Goal: Information Seeking & Learning: Learn about a topic

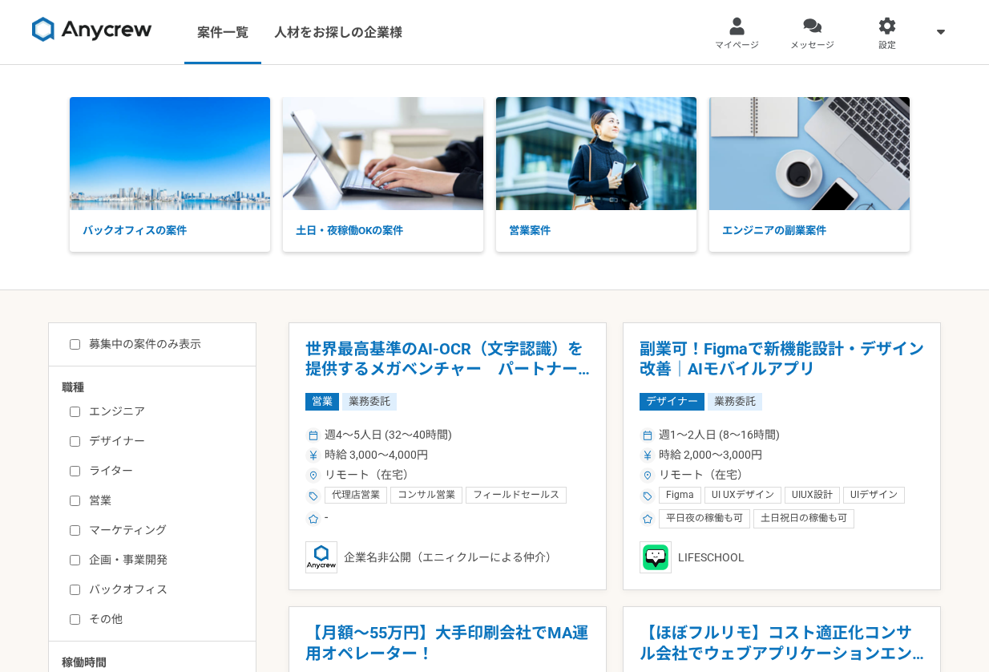
click at [74, 495] on label "営業" at bounding box center [162, 500] width 184 height 17
click at [74, 495] on input "営業" at bounding box center [75, 500] width 10 height 10
checkbox input "true"
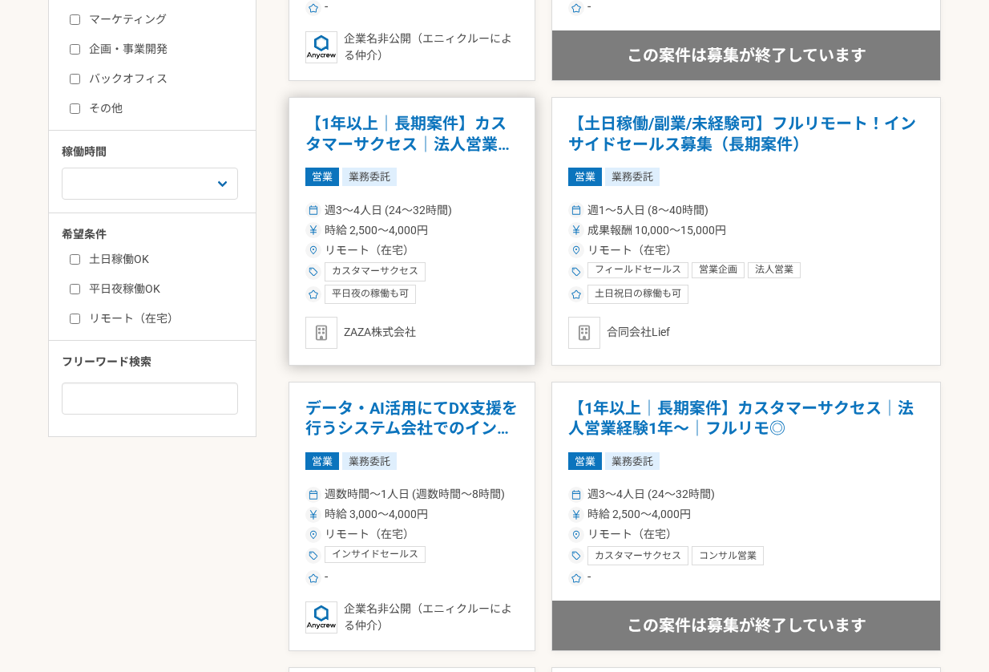
scroll to position [605, 0]
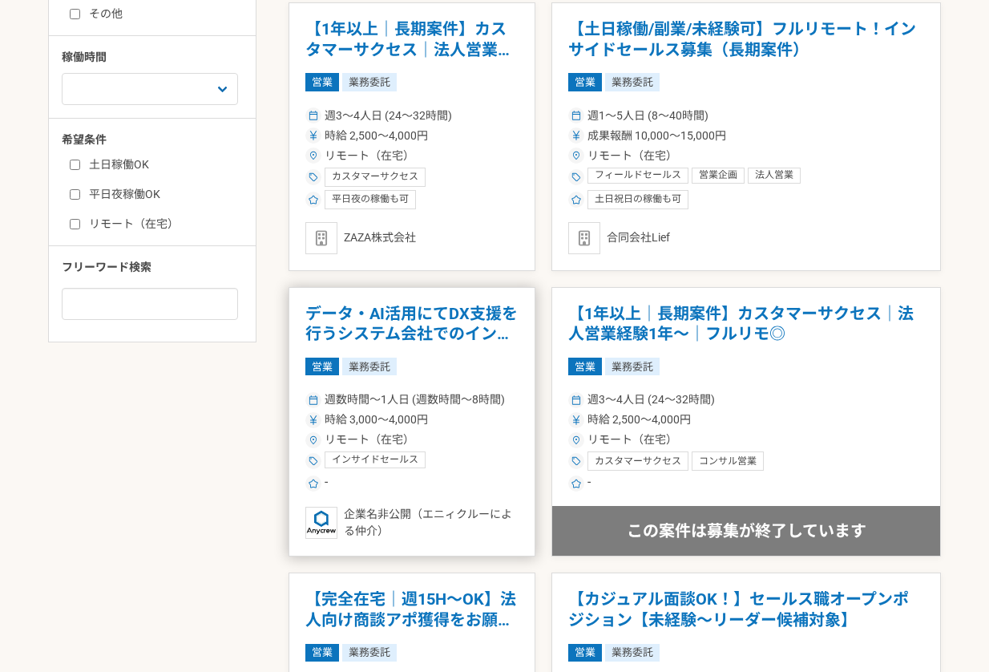
click at [527, 373] on article "データ・AI活用にてDX支援を行うシステム会社でのインサイドセールスを募集 営業 業務委託 週数時間〜1人日 (週数時間〜8時間) 時給 3,000〜4,00…" at bounding box center [412, 422] width 247 height 270
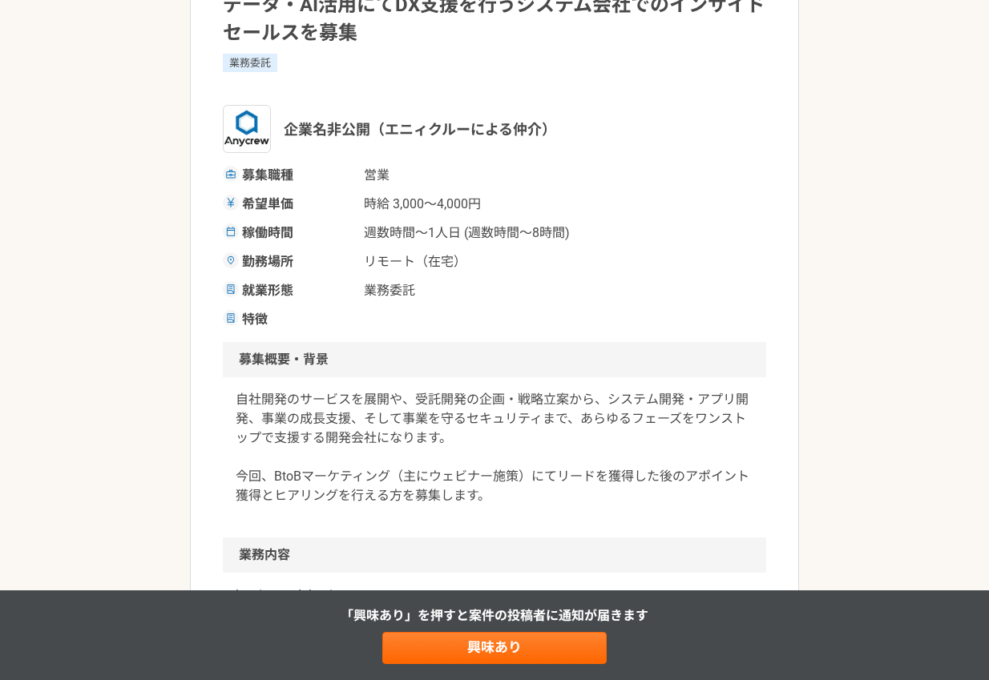
scroll to position [108, 0]
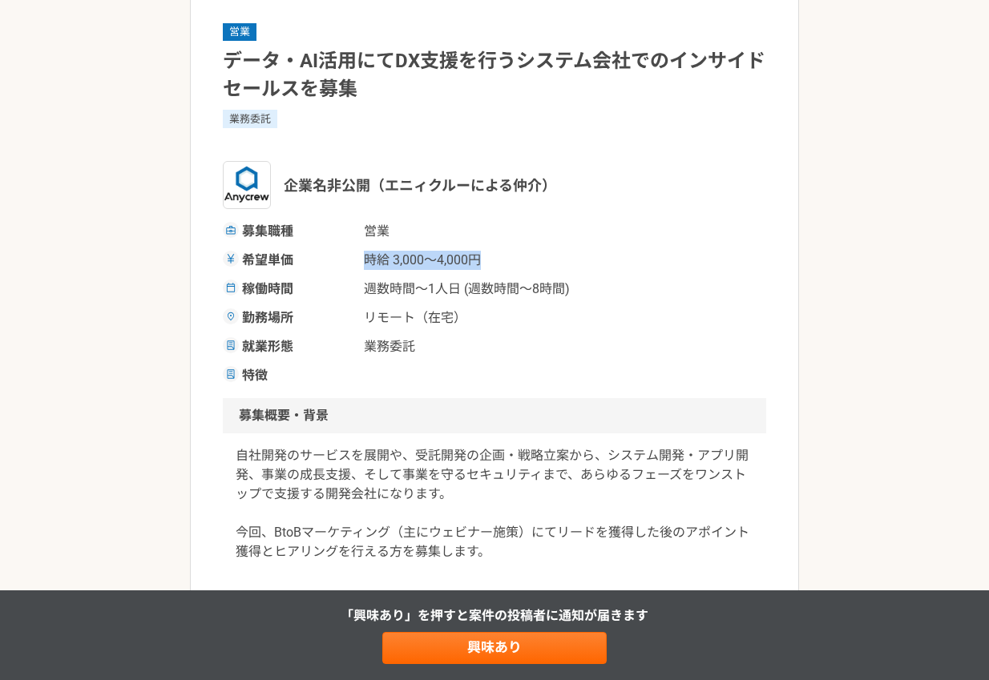
drag, startPoint x: 365, startPoint y: 263, endPoint x: 527, endPoint y: 255, distance: 162.9
click at [527, 255] on div "希望単価 時給 3,000〜4,000円" at bounding box center [494, 260] width 543 height 19
click at [392, 309] on span "リモート（在宅）" at bounding box center [444, 318] width 160 height 19
drag, startPoint x: 366, startPoint y: 290, endPoint x: 476, endPoint y: 286, distance: 109.9
click at [476, 286] on span "週数時間〜1人日 (週数時間〜8時間)" at bounding box center [467, 289] width 206 height 19
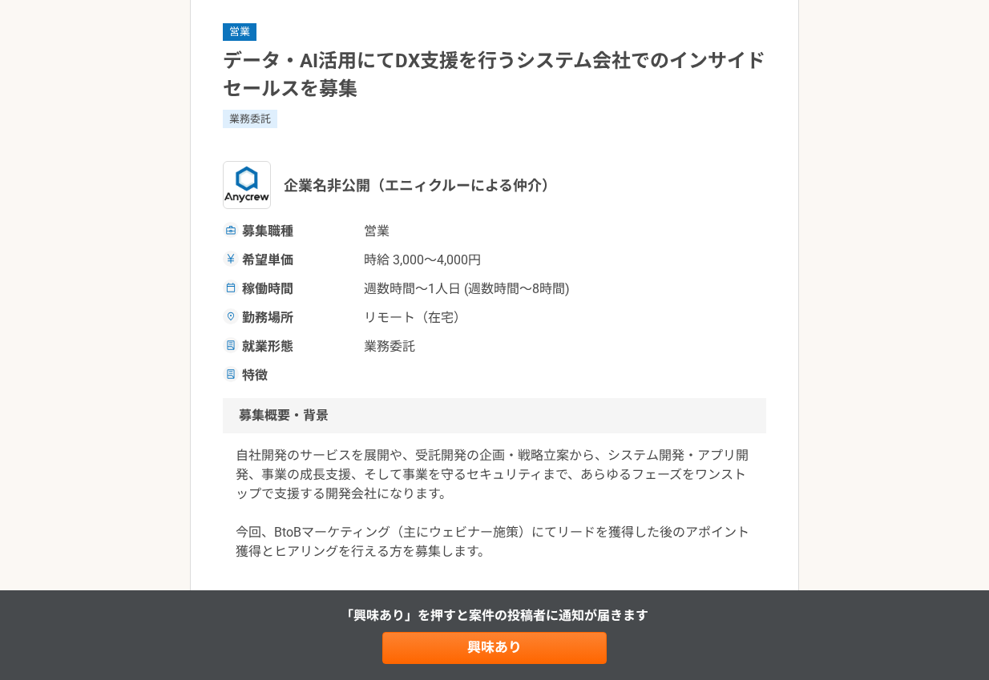
click at [559, 295] on span "週数時間〜1人日 (週数時間〜8時間)" at bounding box center [467, 289] width 206 height 19
drag, startPoint x: 582, startPoint y: 286, endPoint x: 367, endPoint y: 289, distance: 214.8
click at [367, 289] on div "稼働時間 週数時間〜1人日 (週数時間〜8時間)" at bounding box center [494, 289] width 543 height 19
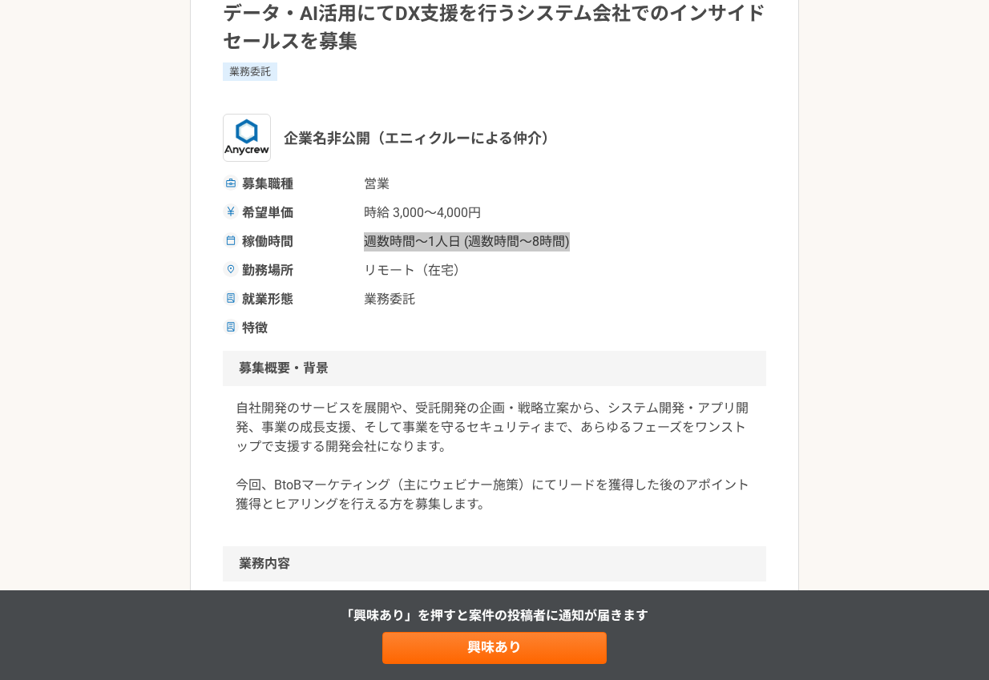
scroll to position [236, 0]
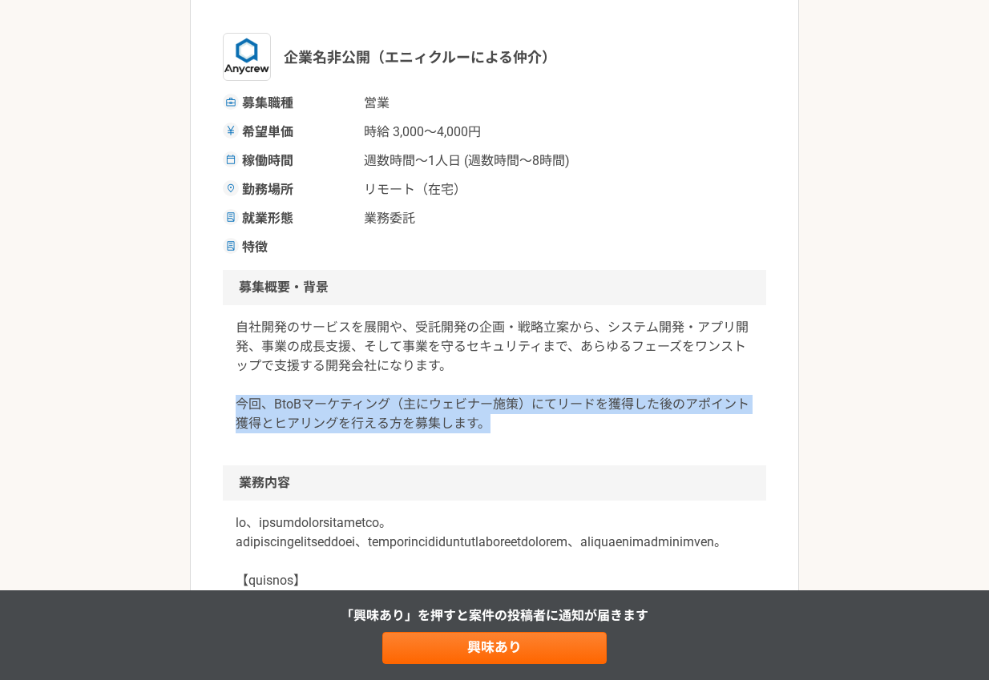
drag, startPoint x: 417, startPoint y: 424, endPoint x: 220, endPoint y: 410, distance: 197.7
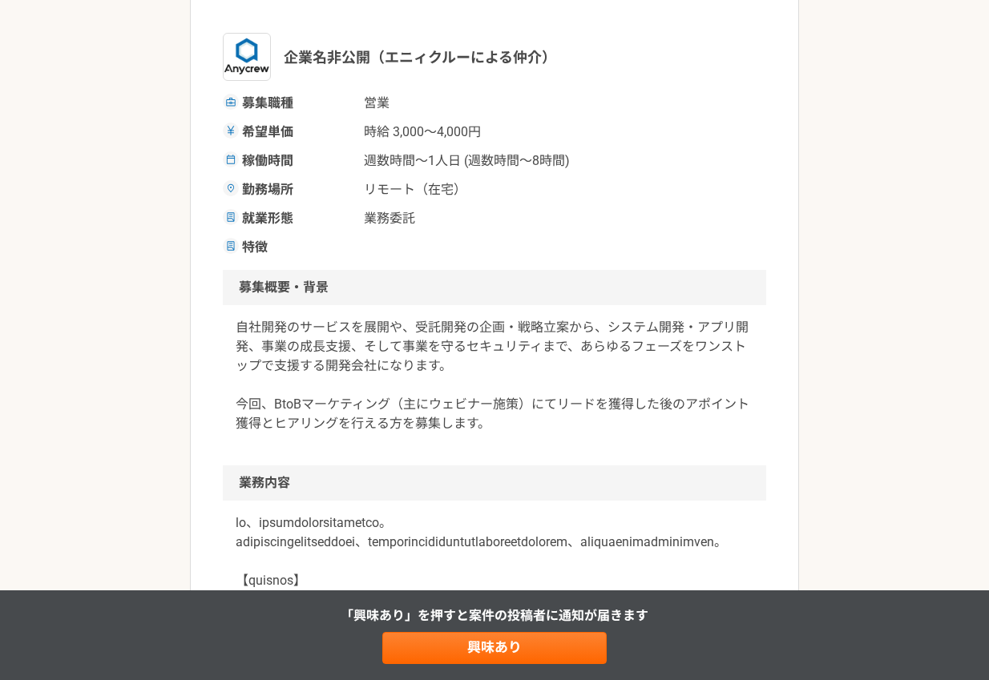
click at [396, 378] on p "自社開発のサービスを展開や、受託開発の企画・戦略立案から、システム開発・アプリ開発、事業の成長支援、そして事業を守るセキュリティまで、あらゆるフェーズをワンス…" at bounding box center [495, 375] width 518 height 115
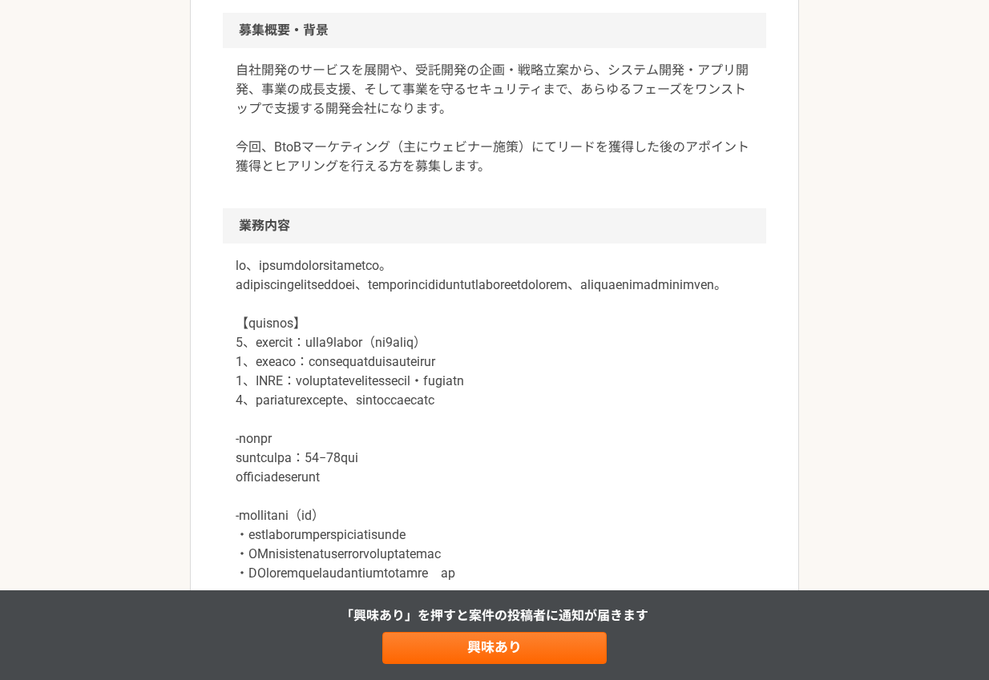
scroll to position [531, 0]
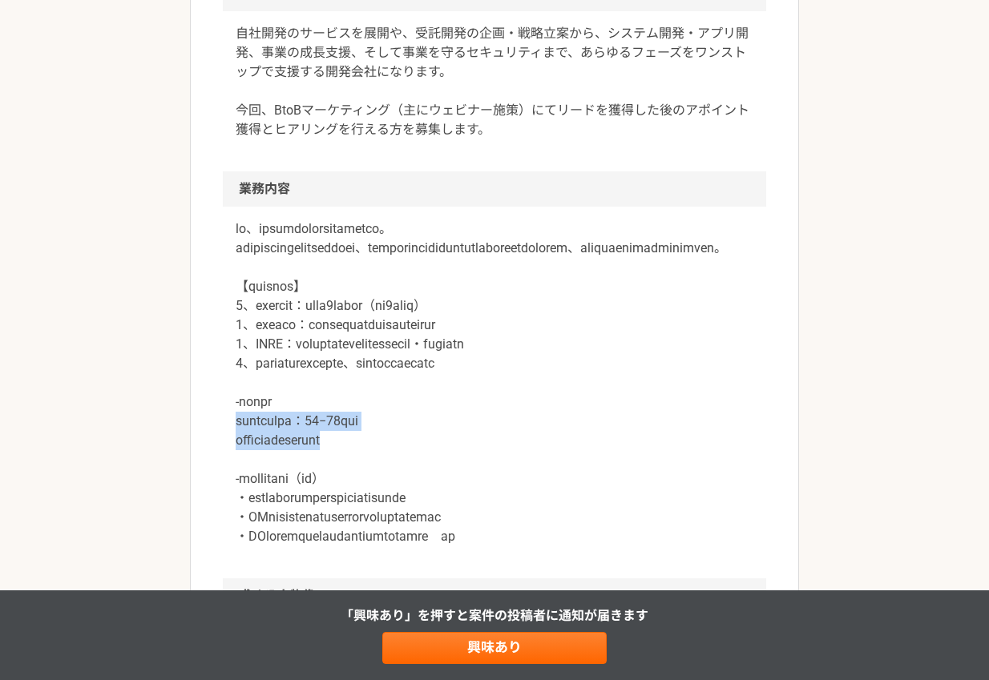
drag, startPoint x: 236, startPoint y: 442, endPoint x: 467, endPoint y: 462, distance: 232.4
click at [467, 462] on p at bounding box center [495, 383] width 518 height 327
click at [465, 236] on p at bounding box center [495, 383] width 518 height 327
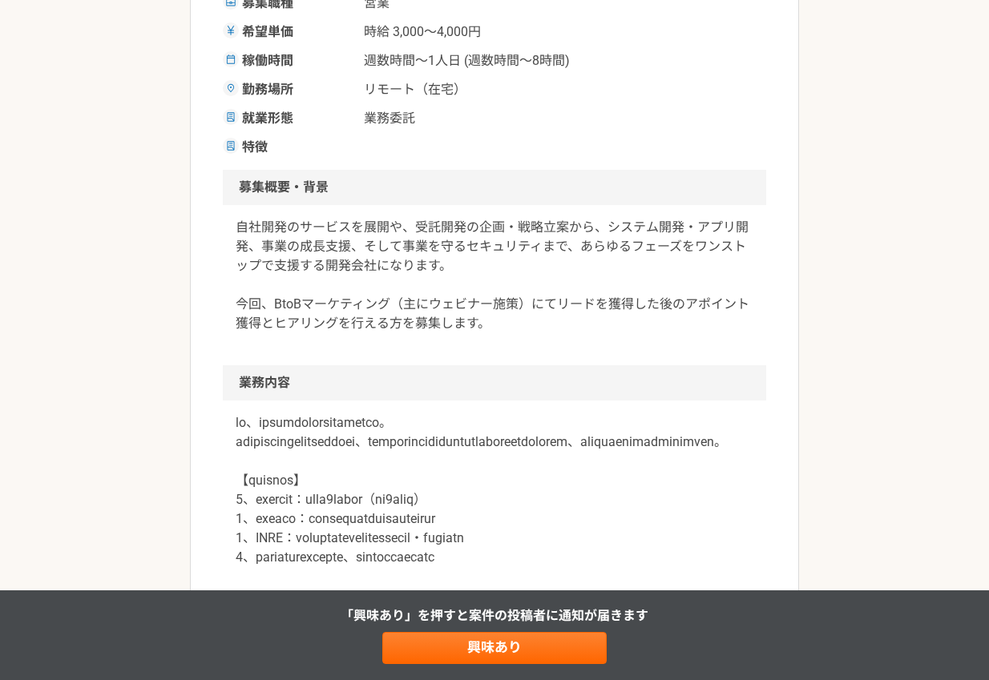
scroll to position [450, 0]
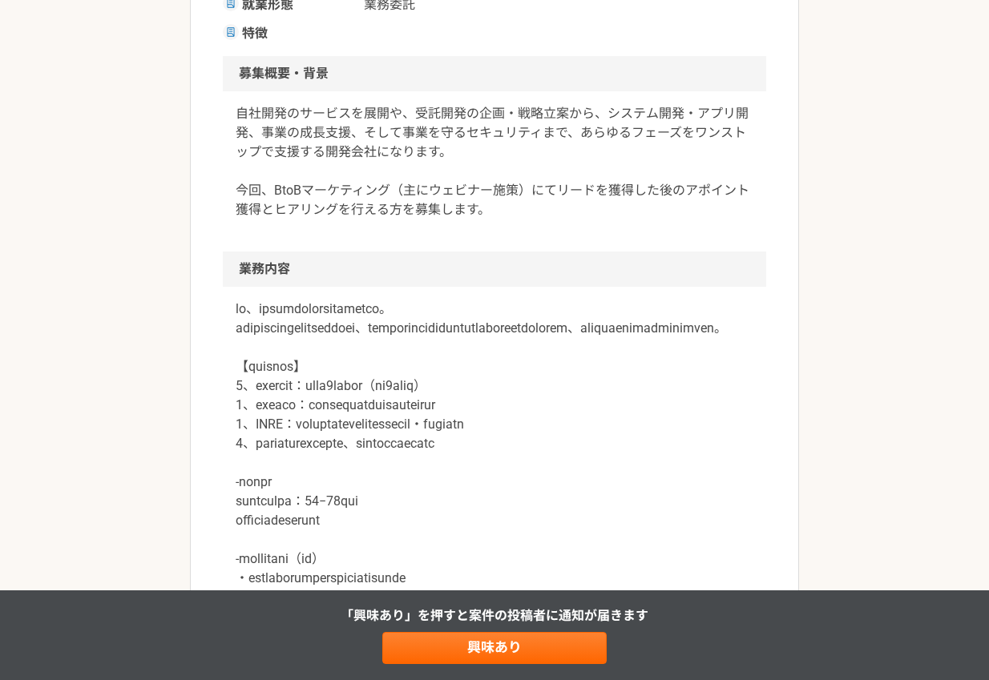
click at [322, 339] on p at bounding box center [495, 463] width 518 height 327
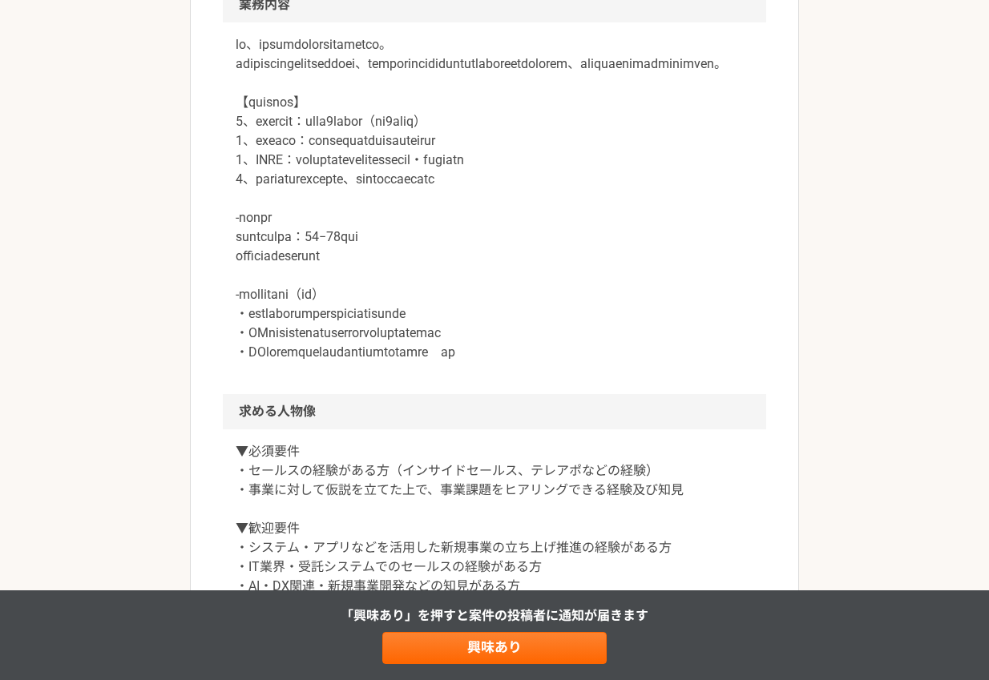
scroll to position [729, 0]
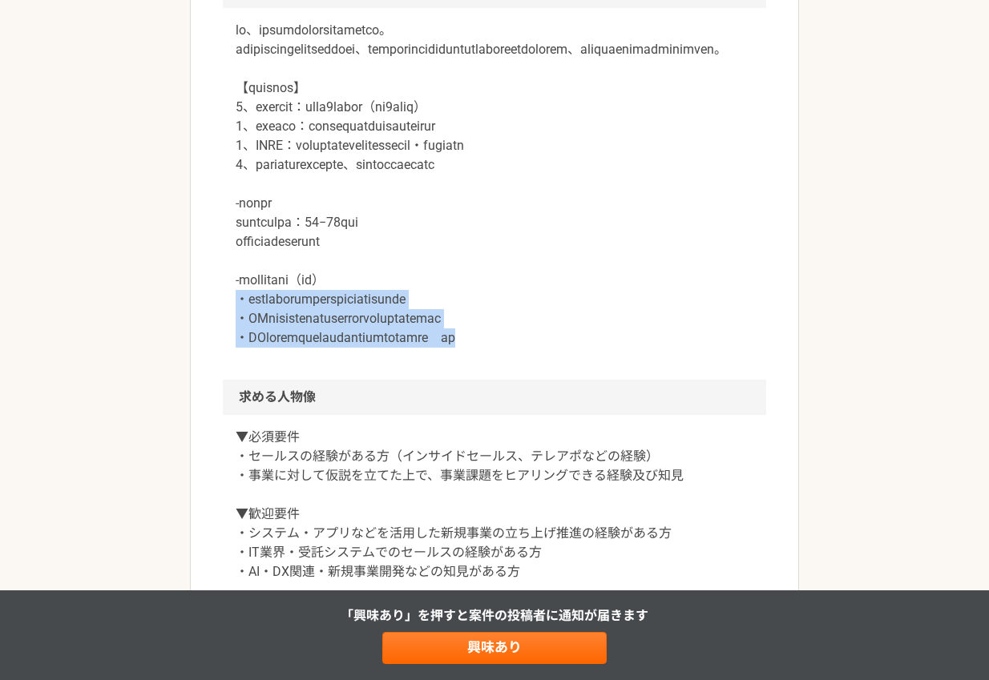
drag, startPoint x: 234, startPoint y: 321, endPoint x: 620, endPoint y: 366, distance: 389.0
click at [620, 366] on div at bounding box center [494, 194] width 543 height 372
click at [622, 348] on p at bounding box center [495, 184] width 518 height 327
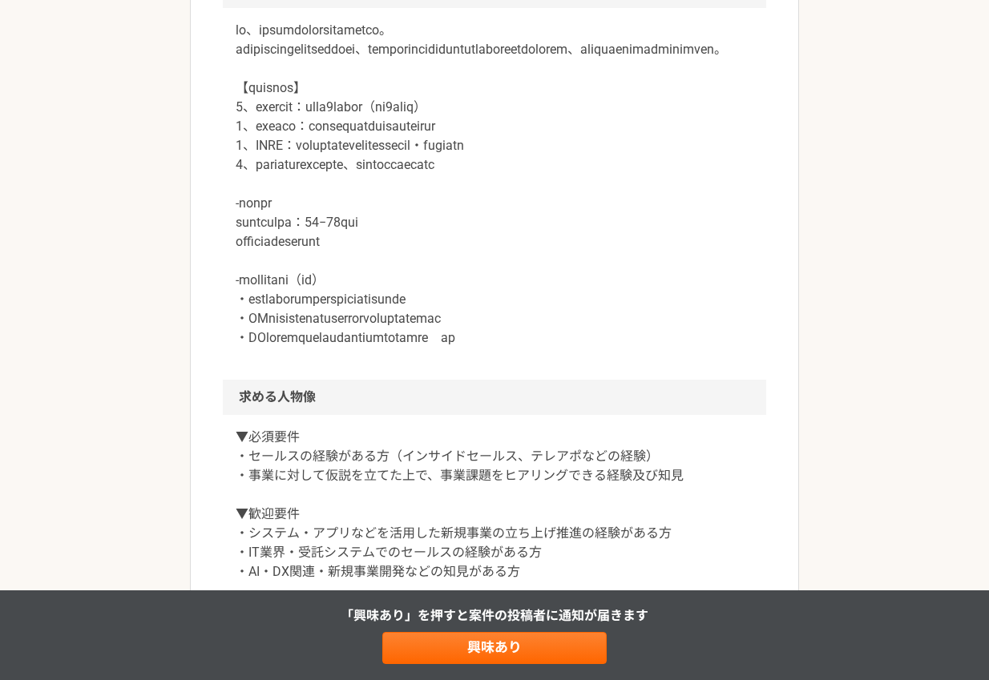
click at [576, 344] on p at bounding box center [495, 184] width 518 height 327
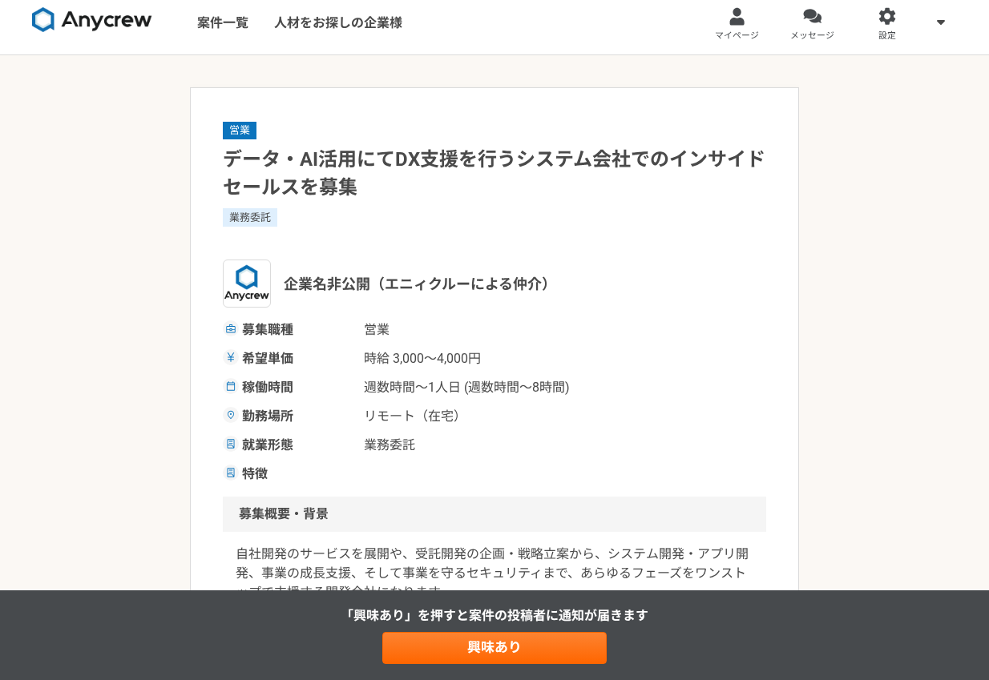
scroll to position [0, 0]
